Goal: Task Accomplishment & Management: Complete application form

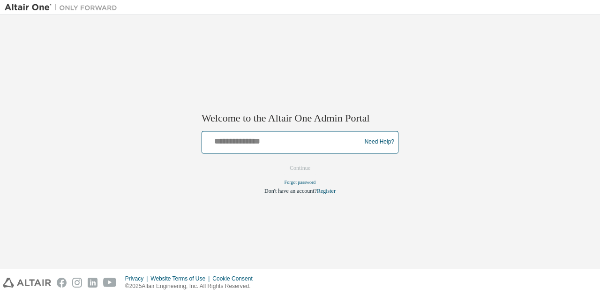
click at [231, 137] on input "text" at bounding box center [283, 140] width 154 height 14
type input "**********"
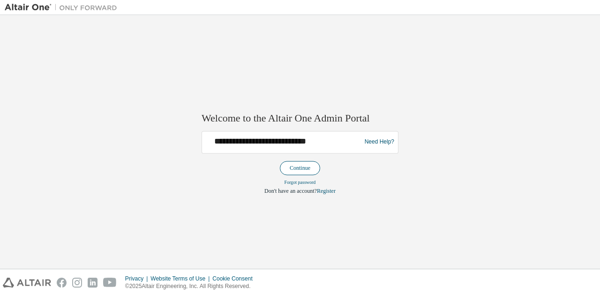
click at [295, 165] on button "Continue" at bounding box center [300, 168] width 40 height 14
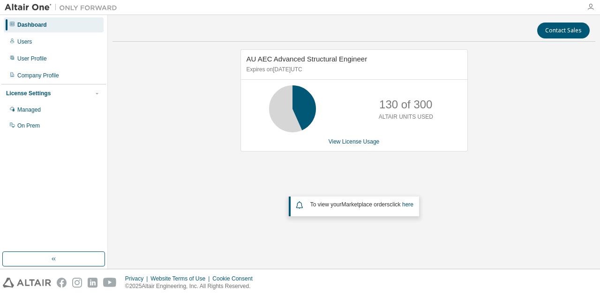
click at [589, 9] on icon "button" at bounding box center [589, 6] width 7 height 7
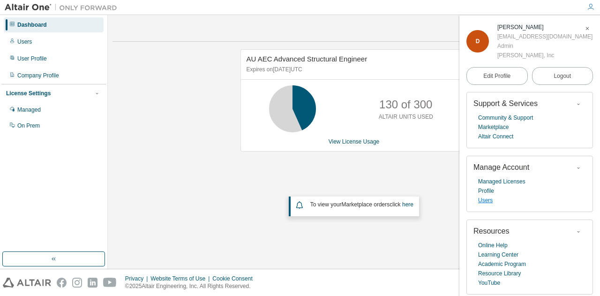
click at [486, 200] on link "Users" at bounding box center [485, 199] width 15 height 9
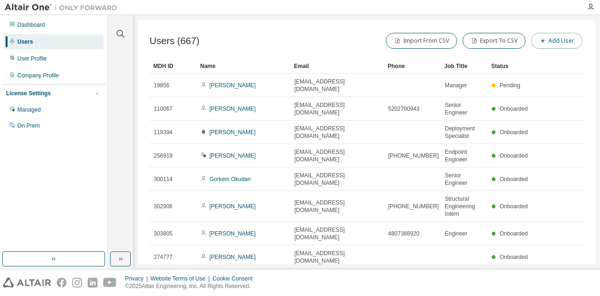
click at [547, 43] on button "Add User" at bounding box center [556, 41] width 51 height 16
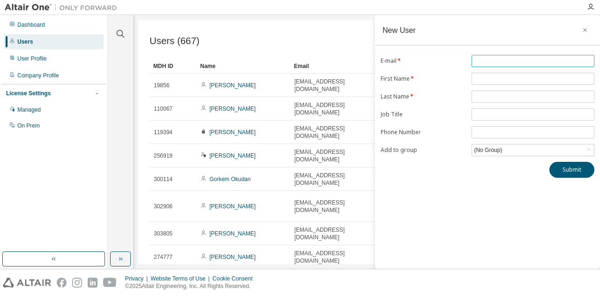
click at [496, 60] on input "text" at bounding box center [533, 60] width 118 height 7
type input "**********"
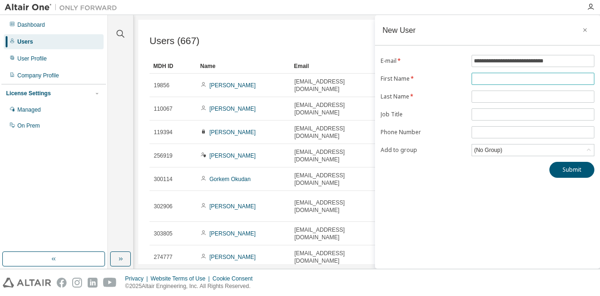
click at [489, 79] on input "text" at bounding box center [533, 78] width 118 height 7
type input "******"
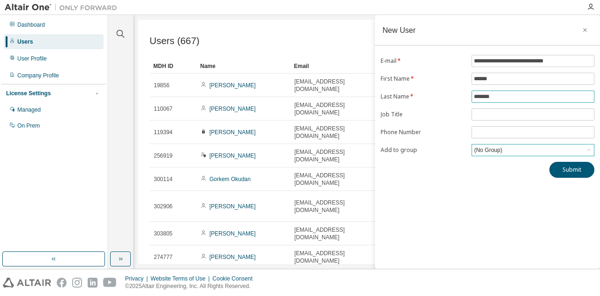
type input "*******"
click at [495, 150] on div "(No Group)" at bounding box center [487, 150] width 31 height 10
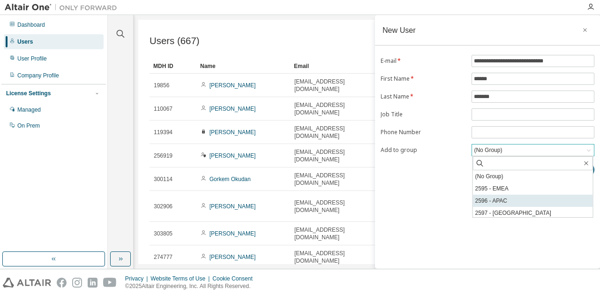
click at [509, 203] on li "2596 - APAC" at bounding box center [533, 200] width 120 height 12
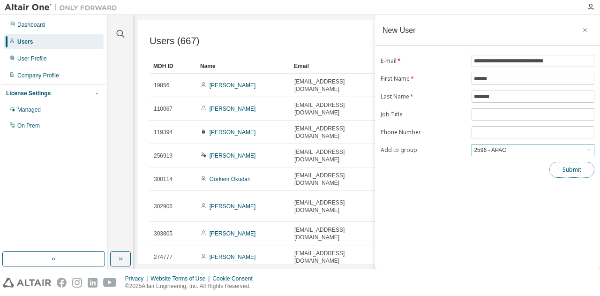
click at [577, 164] on button "Submit" at bounding box center [571, 170] width 45 height 16
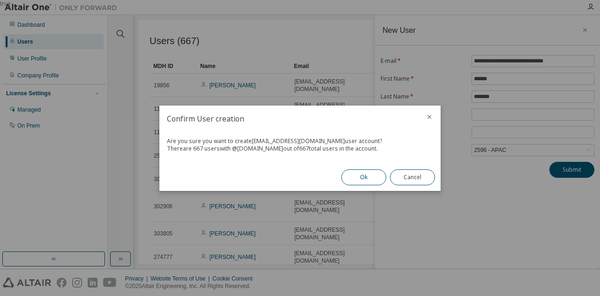
click at [368, 178] on button "Ok" at bounding box center [363, 177] width 45 height 16
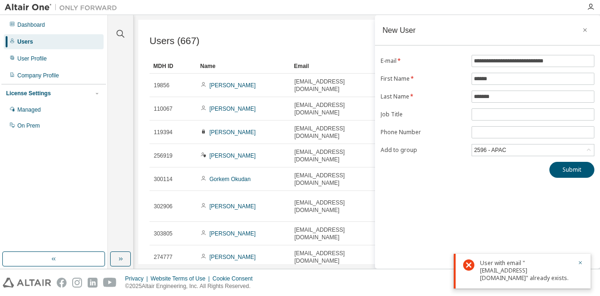
click at [522, 272] on div "User with email "[EMAIL_ADDRESS][DOMAIN_NAME]" already exists." at bounding box center [526, 270] width 92 height 22
click at [585, 30] on icon "button" at bounding box center [585, 30] width 4 height 4
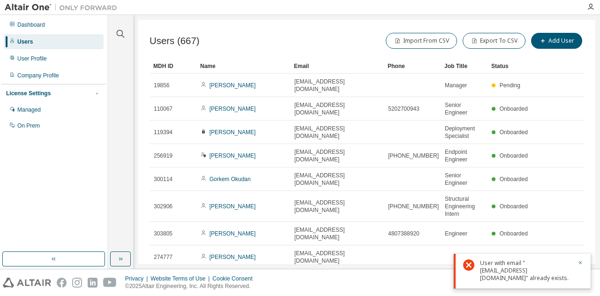
click at [307, 29] on div "Users (667) Import From CSV Export To CSV Add User Clear Load Save Save As Fiel…" at bounding box center [366, 142] width 457 height 244
click at [581, 260] on icon "button" at bounding box center [580, 263] width 6 height 6
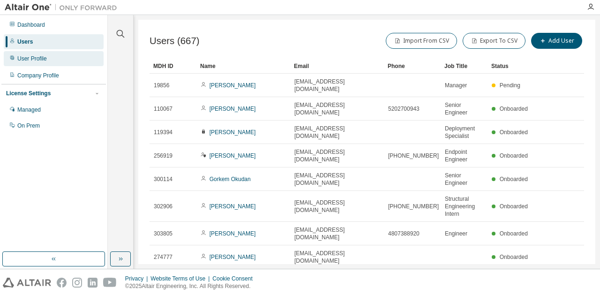
click at [40, 59] on div "User Profile" at bounding box center [32, 58] width 30 height 7
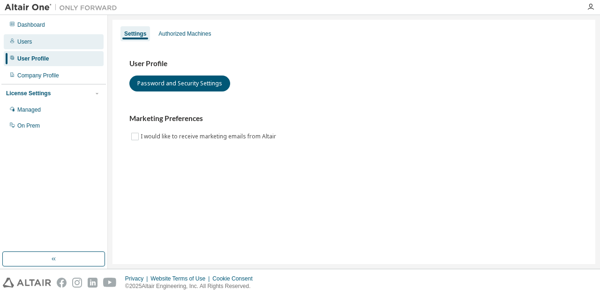
click at [38, 42] on div "Users" at bounding box center [54, 41] width 100 height 15
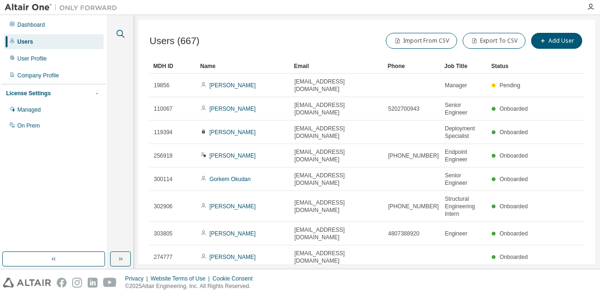
click at [118, 35] on icon "button" at bounding box center [120, 33] width 11 height 11
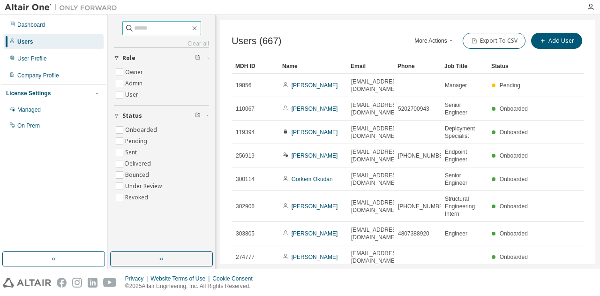
click at [138, 28] on input "text" at bounding box center [162, 27] width 56 height 9
type input "********"
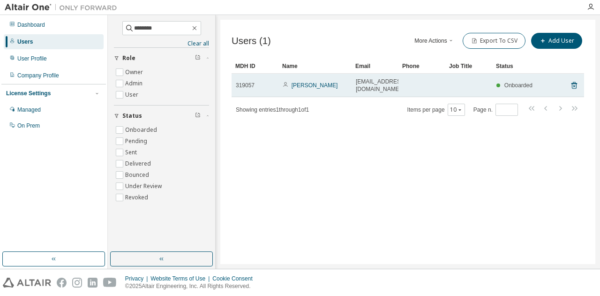
click at [284, 82] on icon at bounding box center [285, 85] width 6 height 6
click at [303, 84] on link "[PERSON_NAME]" at bounding box center [314, 85] width 46 height 7
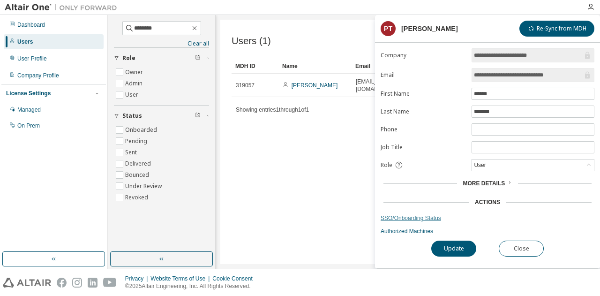
click at [408, 215] on link "SSO/Onboarding Status" at bounding box center [487, 217] width 214 height 7
